Goal: Information Seeking & Learning: Learn about a topic

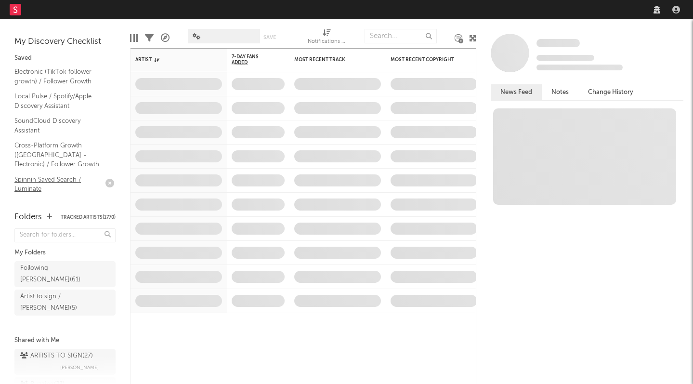
select select "recorded_music"
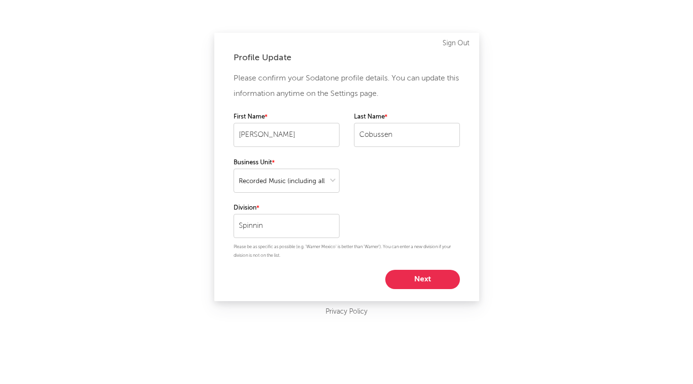
click at [416, 267] on div "Please confirm your Sodatone profile details. You can update this information a…" at bounding box center [347, 180] width 226 height 218
click at [415, 271] on button "Next" at bounding box center [422, 279] width 75 height 19
select select "anr_research"
select select "manager"
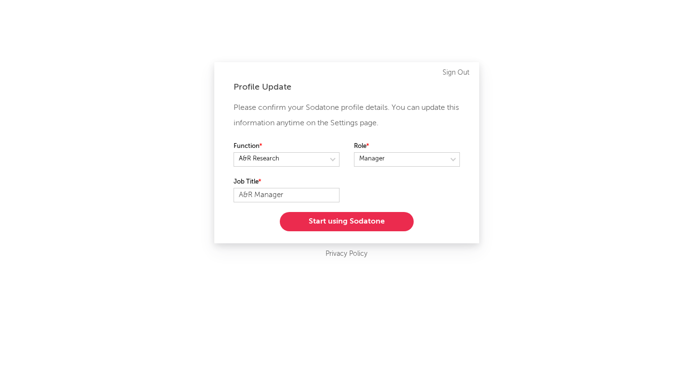
click at [329, 221] on button "Start using Sodatone" at bounding box center [347, 221] width 134 height 19
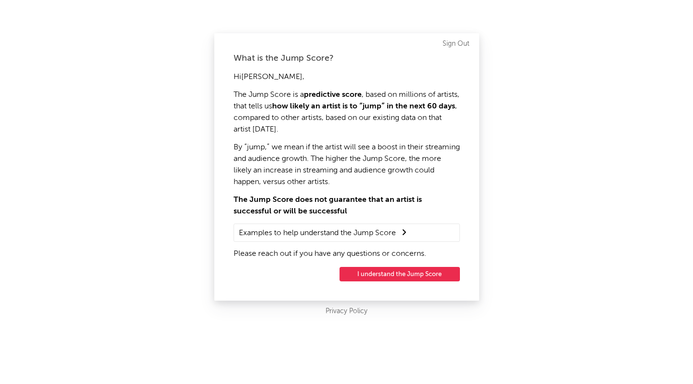
click at [404, 284] on div "What is the Jump Score? Hi [PERSON_NAME] , The Jump Score is a predictive score…" at bounding box center [346, 166] width 265 height 267
click at [407, 279] on button "I understand the Jump Score" at bounding box center [399, 274] width 120 height 14
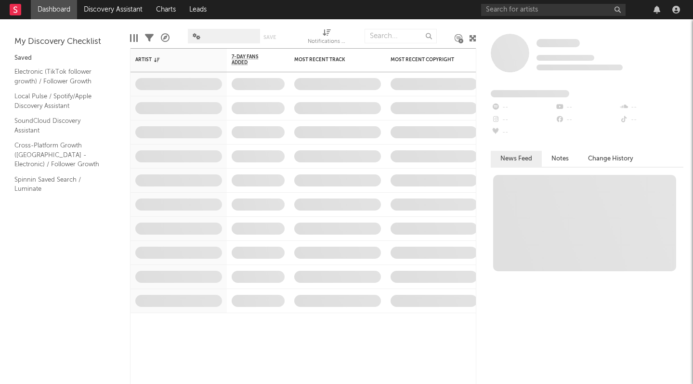
click at [523, 16] on div at bounding box center [582, 9] width 202 height 19
click at [523, 10] on input "text" at bounding box center [553, 10] width 144 height 12
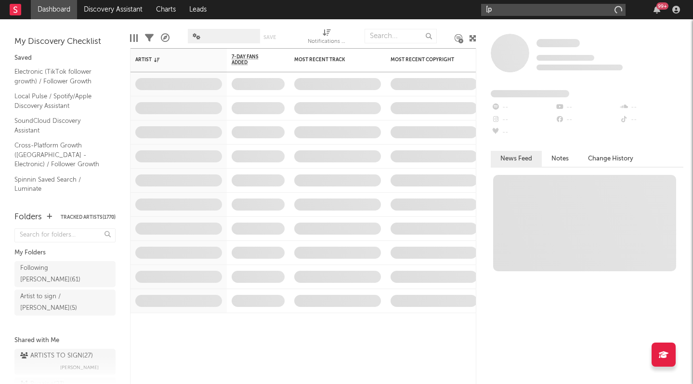
type input "["
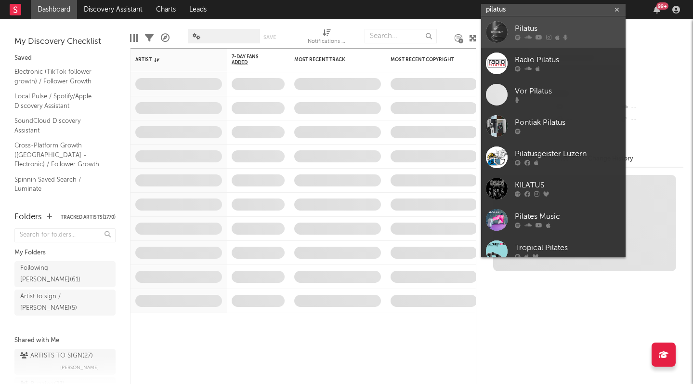
type input "pilatus"
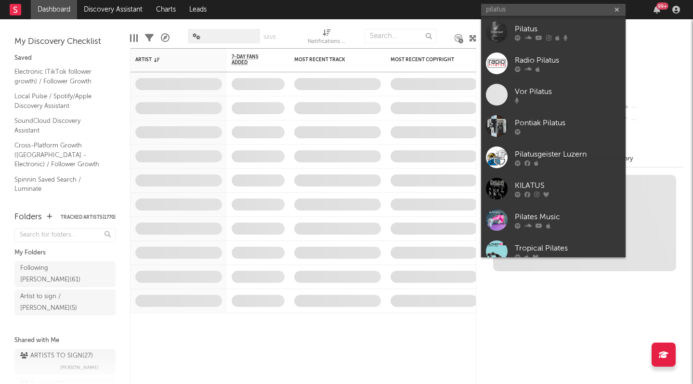
click at [543, 32] on div "Pilatus" at bounding box center [568, 29] width 106 height 12
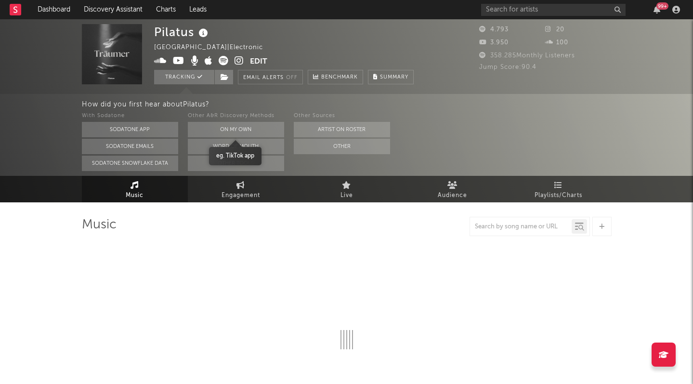
select select "6m"
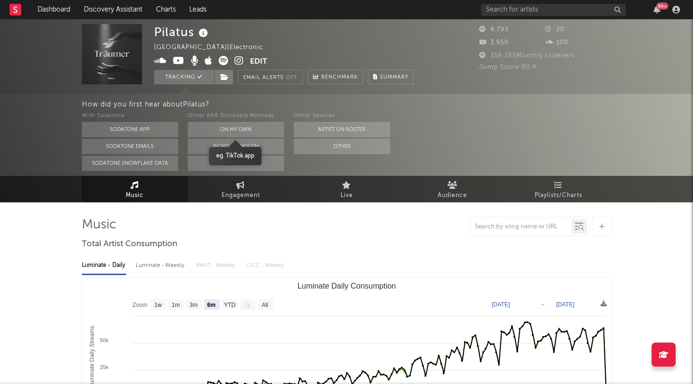
click at [255, 128] on button "On My Own" at bounding box center [236, 129] width 96 height 15
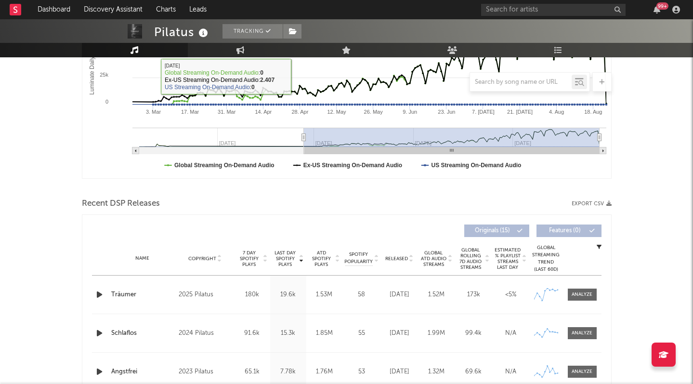
scroll to position [257, 0]
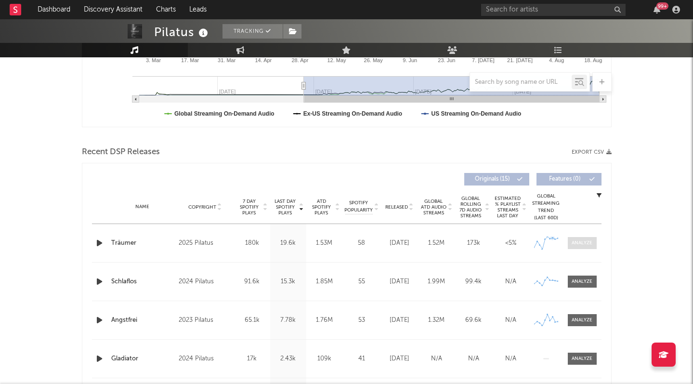
click at [574, 243] on div at bounding box center [582, 242] width 21 height 7
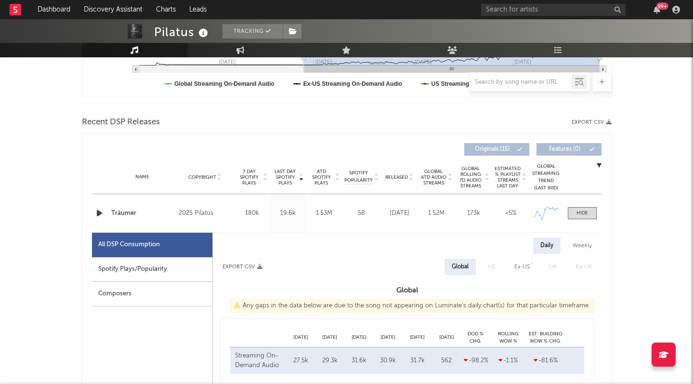
scroll to position [305, 0]
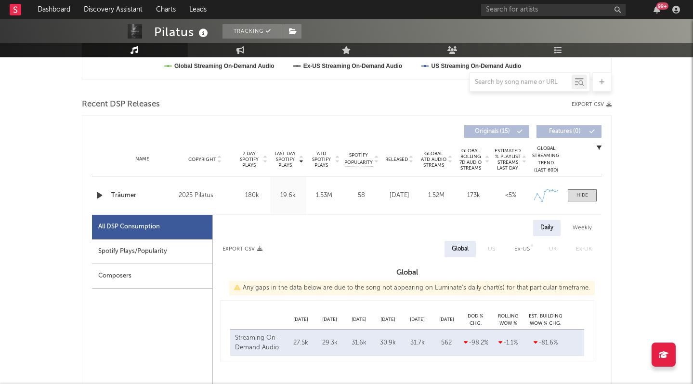
select select "1w"
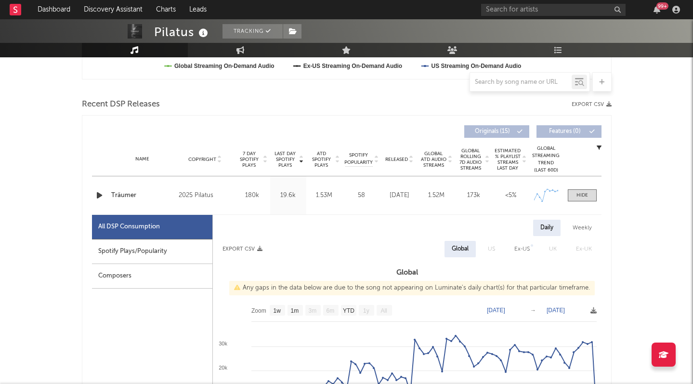
click at [143, 253] on div "Spotify Plays/Popularity" at bounding box center [152, 251] width 120 height 25
select select "1w"
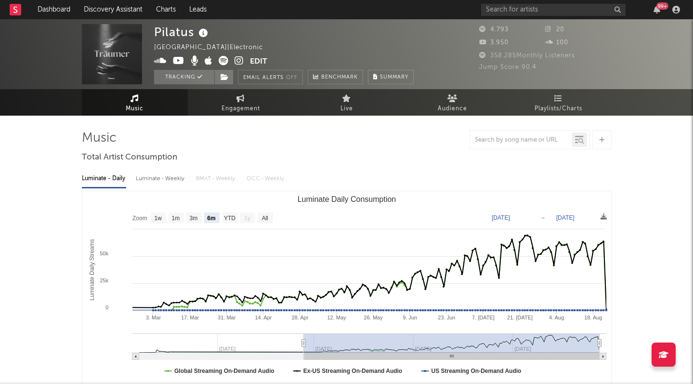
scroll to position [0, 0]
click at [178, 61] on icon at bounding box center [179, 61] width 12 height 10
